Goal: Task Accomplishment & Management: Manage account settings

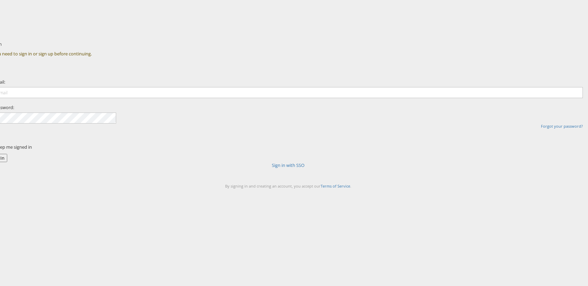
type input "[PERSON_NAME][EMAIL_ADDRESS][PERSON_NAME][DOMAIN_NAME]"
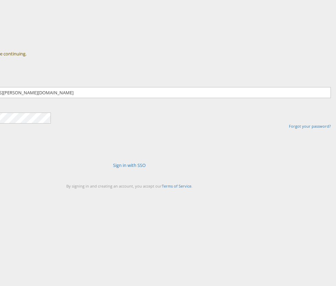
click at [146, 168] on link "Sign in with SSO" at bounding box center [129, 165] width 33 height 6
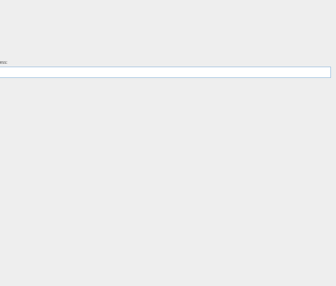
click at [140, 78] on input "text" at bounding box center [129, 72] width 403 height 11
type input "[PERSON_NAME][EMAIL_ADDRESS][PERSON_NAME][DOMAIN_NAME]"
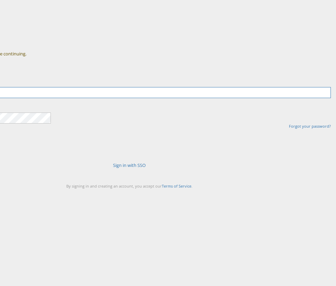
type input "[PERSON_NAME][EMAIL_ADDRESS][PERSON_NAME][DOMAIN_NAME]"
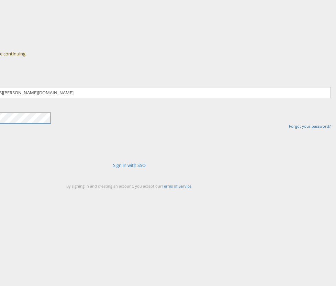
click at [91, 149] on div "Sign In You need to sign in or sign up before continuing. Email: anusha.narayan…" at bounding box center [168, 120] width 336 height 172
click at [118, 141] on div "Email: anusha.narayanan@kargo.com Password: Forgot your password?" at bounding box center [130, 103] width 414 height 73
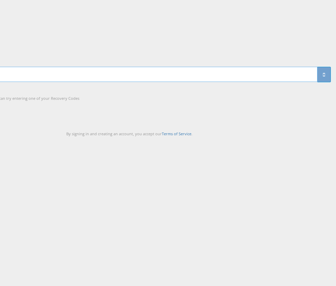
click at [154, 82] on input "One Time Passcode" at bounding box center [123, 74] width 390 height 15
type input "527361"
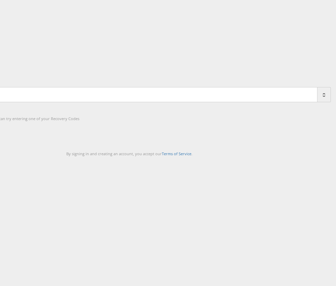
click at [158, 102] on input "One Time Passcode" at bounding box center [123, 94] width 390 height 15
type input "242521"
click at [132, 102] on input "One Time Passcode" at bounding box center [123, 94] width 390 height 15
type input "242521"
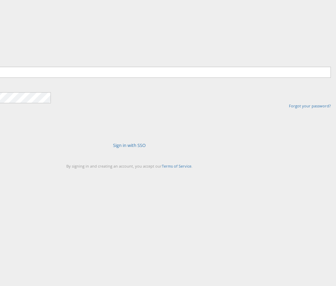
type input "[PERSON_NAME][EMAIL_ADDRESS][PERSON_NAME][DOMAIN_NAME]"
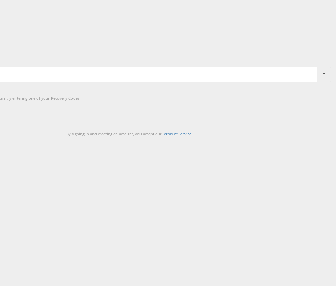
type input "257792"
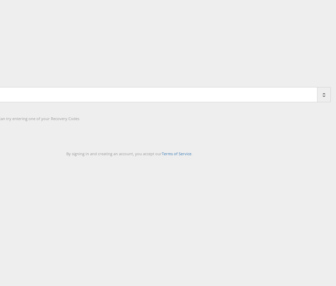
click at [323, 97] on icon at bounding box center [324, 95] width 2 height 5
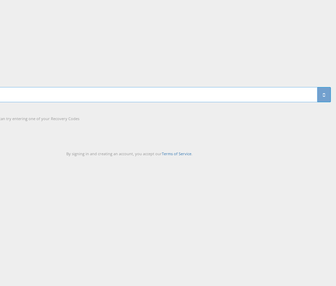
click at [186, 102] on input "One Time Passcode" at bounding box center [123, 94] width 390 height 15
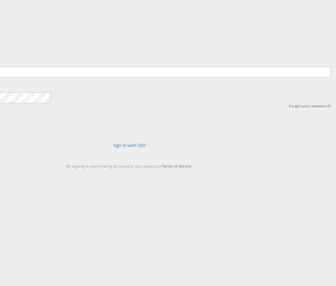
type input "[PERSON_NAME][EMAIL_ADDRESS][PERSON_NAME][DOMAIN_NAME]"
click at [82, 138] on div "Sign In Email: [PERSON_NAME][EMAIL_ADDRESS][PERSON_NAME][DOMAIN_NAME] Password:…" at bounding box center [168, 120] width 336 height 172
click at [113, 120] on div "Email: [PERSON_NAME][EMAIL_ADDRESS][PERSON_NAME][DOMAIN_NAME] Password: Forgot …" at bounding box center [130, 83] width 414 height 73
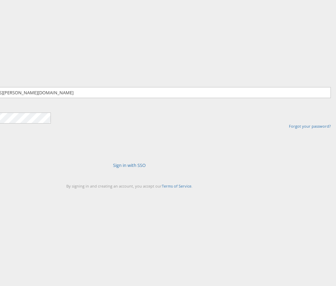
click at [116, 141] on div "Email: [PERSON_NAME][EMAIL_ADDRESS][PERSON_NAME][DOMAIN_NAME] Password: Forgot …" at bounding box center [130, 103] width 414 height 73
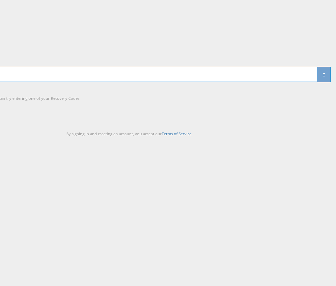
click at [131, 82] on input "One Time Passcode" at bounding box center [123, 74] width 390 height 15
type input "743021"
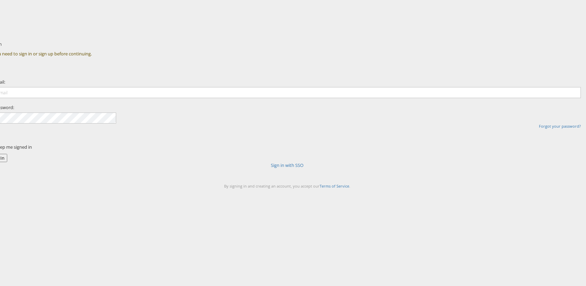
type input "[PERSON_NAME][EMAIL_ADDRESS][PERSON_NAME][DOMAIN_NAME]"
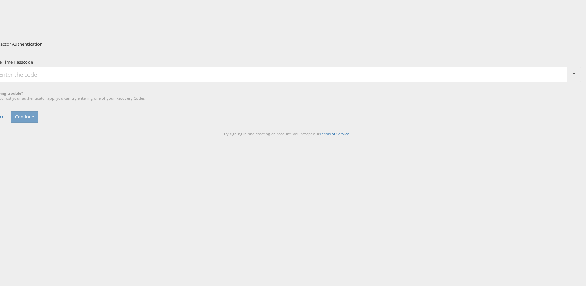
click at [259, 82] on input "One Time Passcode" at bounding box center [280, 74] width 575 height 15
type input "453649"
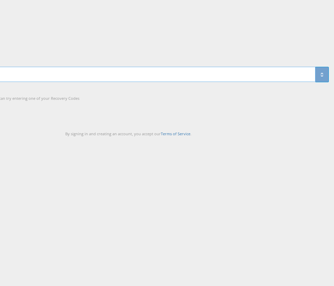
click at [120, 82] on input "453649" at bounding box center [122, 74] width 388 height 15
type input "537877"
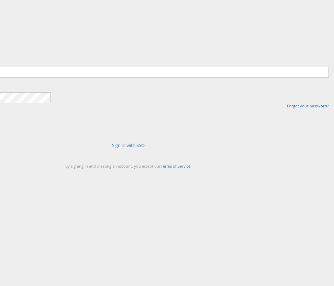
type input "[PERSON_NAME][EMAIL_ADDRESS][PERSON_NAME][DOMAIN_NAME]"
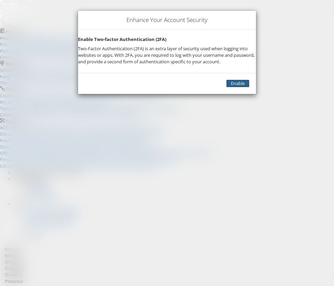
click at [227, 87] on link "Enable" at bounding box center [238, 83] width 23 height 7
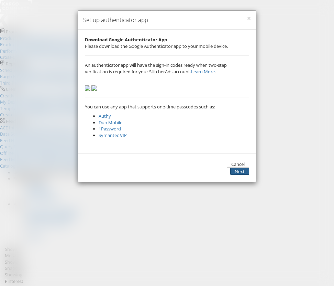
click at [240, 175] on button "Next" at bounding box center [239, 171] width 19 height 7
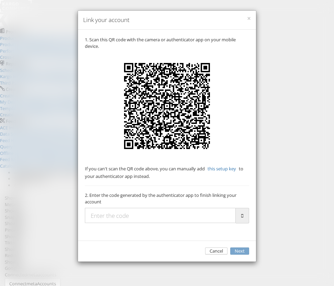
click at [135, 223] on input "text" at bounding box center [160, 215] width 151 height 15
type input "677522"
click at [239, 254] on button "Next" at bounding box center [239, 250] width 19 height 7
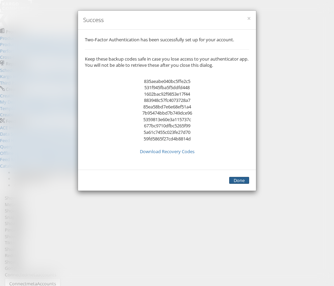
click at [239, 184] on button "Done" at bounding box center [239, 180] width 20 height 7
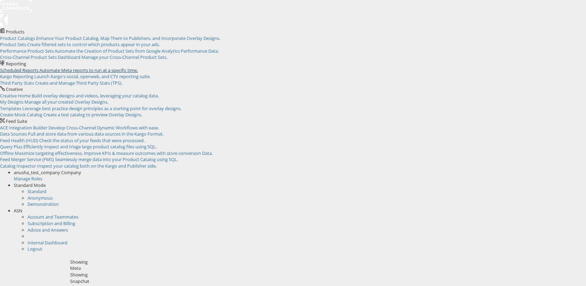
click at [119, 67] on span "Automate Meta reports to run at a specific time." at bounding box center [89, 70] width 98 height 6
